Goal: Task Accomplishment & Management: Manage account settings

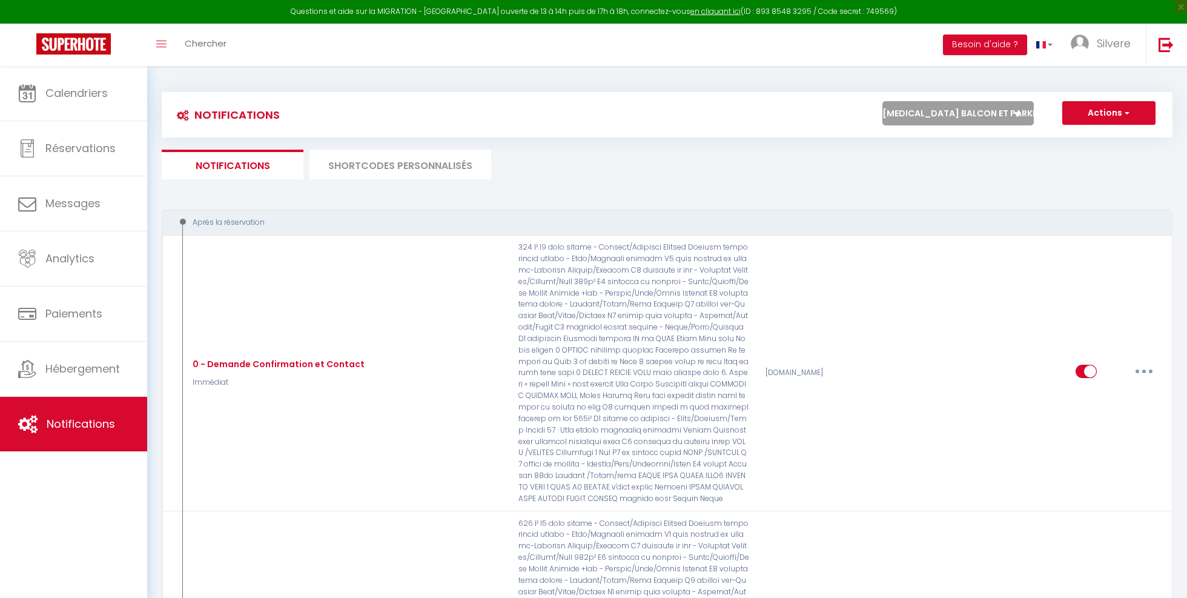
select select "64267"
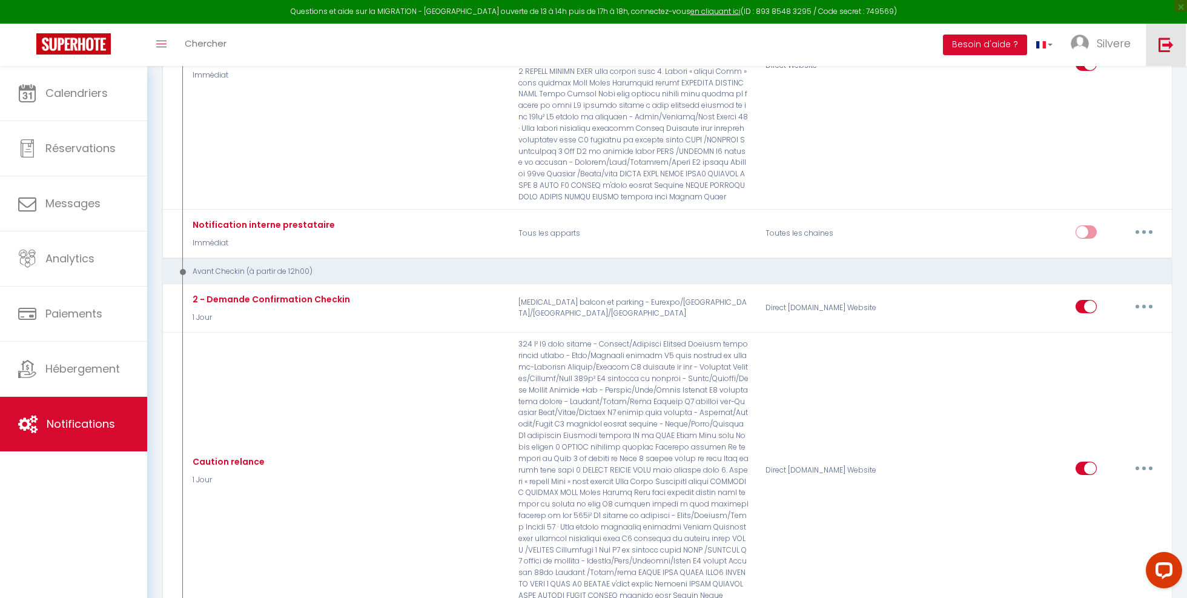
click at [1170, 39] on img at bounding box center [1166, 44] width 15 height 15
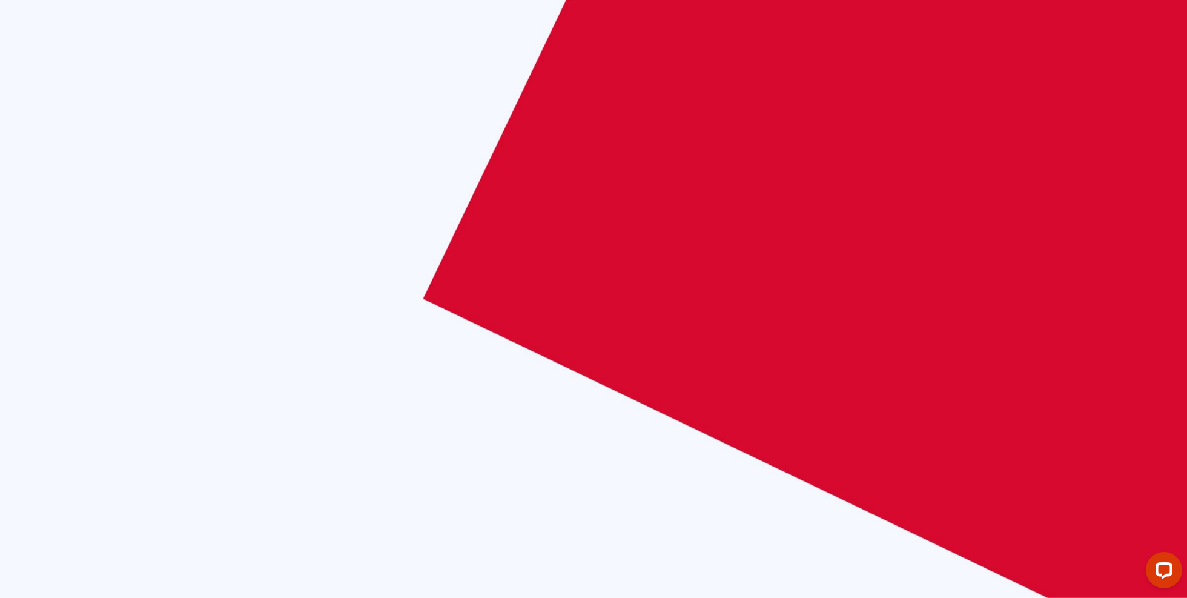
scroll to position [597, 0]
checkbox input "true"
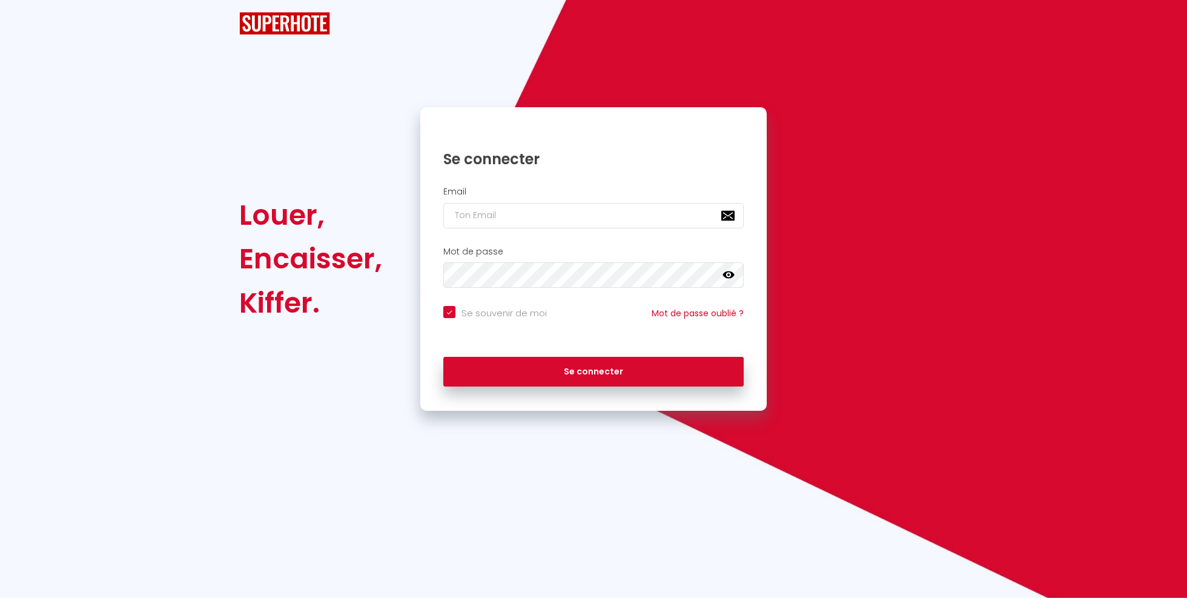
checkbox input "true"
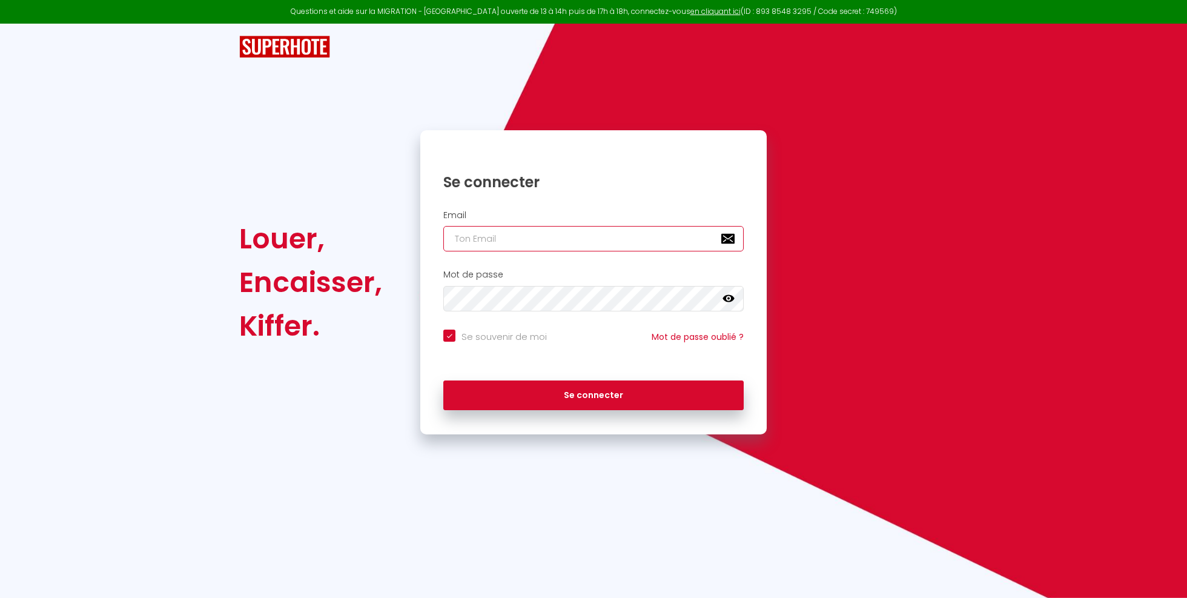
click at [506, 237] on input "email" at bounding box center [593, 238] width 300 height 25
type input "sitivia.and.co@gmail.com"
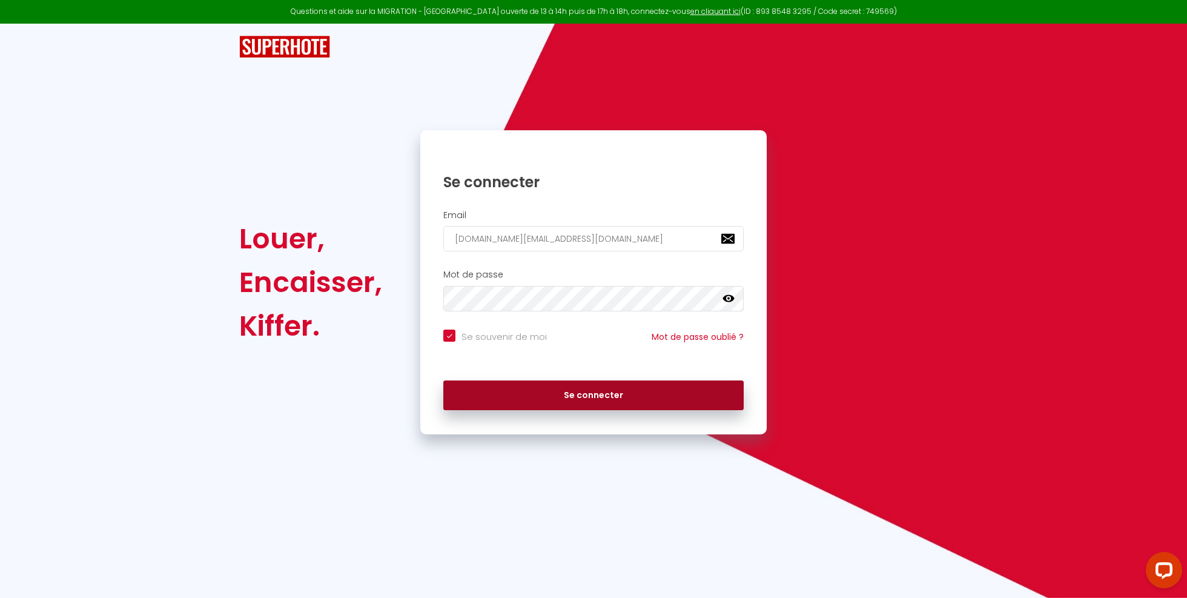
click at [655, 386] on button "Se connecter" at bounding box center [593, 395] width 300 height 30
checkbox input "true"
